Goal: Task Accomplishment & Management: Manage account settings

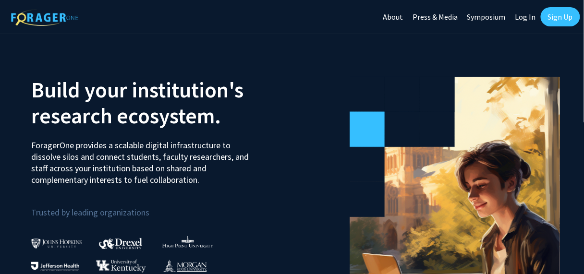
click at [526, 17] on link "Log In" at bounding box center [525, 17] width 30 height 34
select select
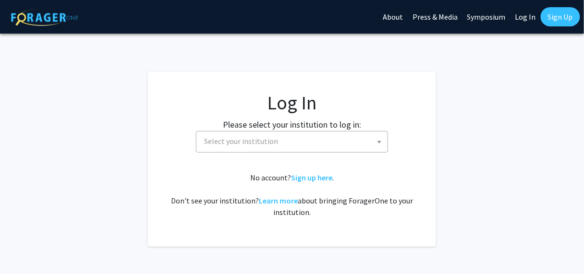
click at [300, 151] on span "Select your institution" at bounding box center [293, 142] width 187 height 20
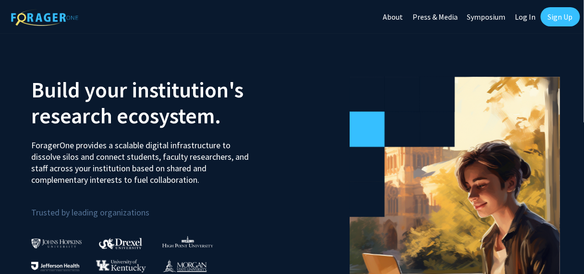
click at [529, 16] on link "Log In" at bounding box center [525, 17] width 30 height 34
select select
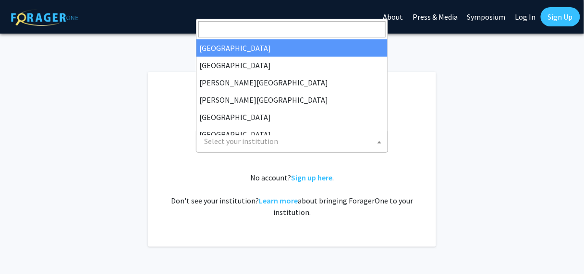
click at [375, 147] on span at bounding box center [380, 142] width 10 height 21
type input "u"
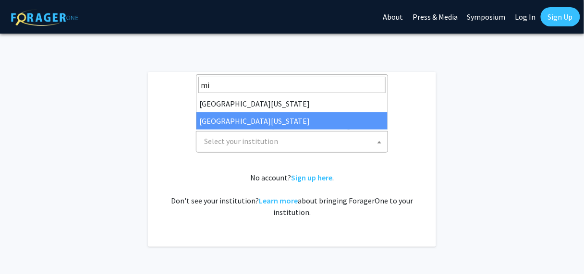
type input "mi"
select select "33"
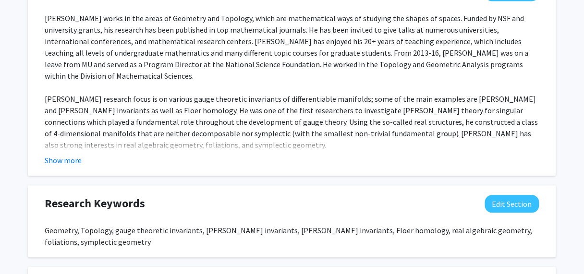
scroll to position [499, 0]
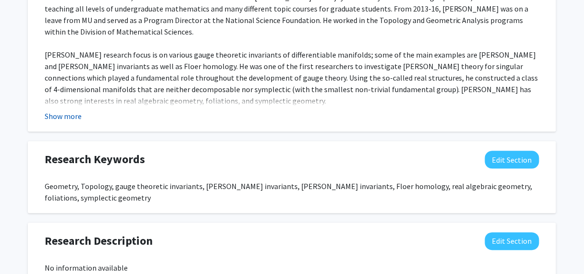
click at [82, 122] on button "Show more" at bounding box center [63, 116] width 37 height 12
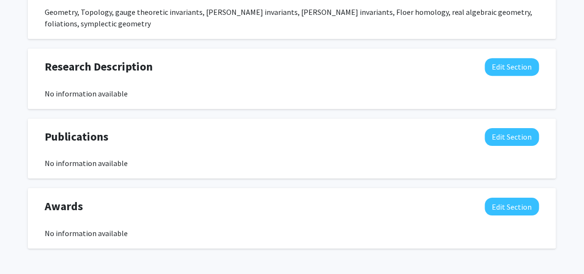
scroll to position [738, 0]
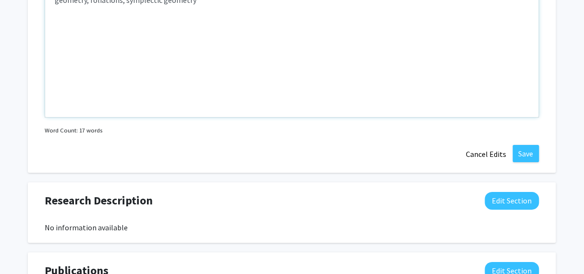
click at [302, 117] on div "Geometry, Topology, gauge theoretic invariants, Donaldson invariants, Seiberg-W…" at bounding box center [292, 45] width 494 height 144
click at [248, 117] on div "Geometry, Topology, gauge theoretic invariants, Donaldson invariants, Seiberg-W…" at bounding box center [292, 45] width 494 height 144
click at [61, 117] on div "Geometry, Topology, gauge theoretic invariants, Donaldson invariants, Seiberg-W…" at bounding box center [292, 45] width 494 height 144
click at [82, 117] on div "Geometry, Topology, gauge theoretic invariants, Donaldson invariants, Seiberg-W…" at bounding box center [292, 45] width 494 height 144
click at [121, 117] on div "Geometry, Topology, gauge theoretic invariants, Donaldson invariants, Seiberg-W…" at bounding box center [292, 45] width 494 height 144
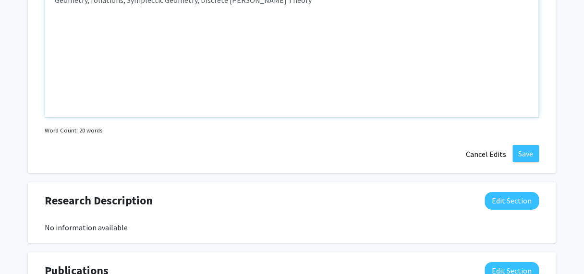
click at [380, 117] on div "Geometry, Topology, gauge theoretic invariants, Donaldson invariants, Seiberg-W…" at bounding box center [292, 45] width 494 height 144
type textarea "Geometry, Topology, gauge theoretic invariants, Donaldson invariants, Seiberg-W…"
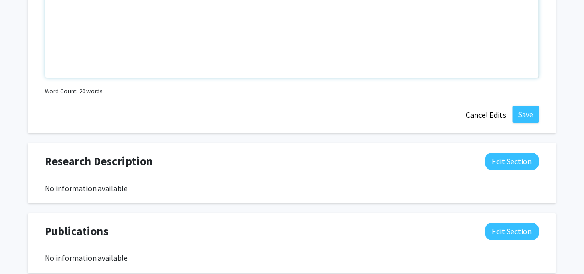
scroll to position [853, 0]
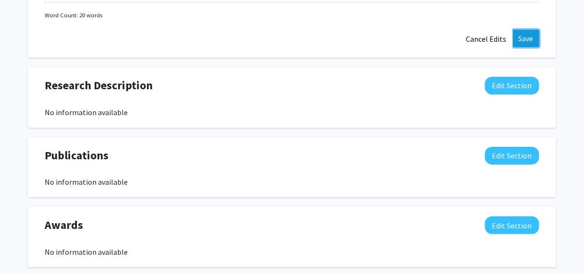
click at [516, 47] on button "Save" at bounding box center [526, 38] width 26 height 17
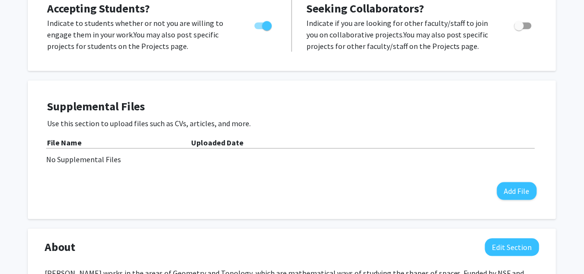
scroll to position [0, 0]
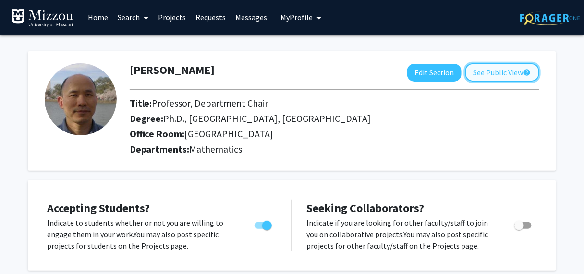
click at [484, 77] on button "See Public View help" at bounding box center [502, 72] width 74 height 18
